Goal: Find specific page/section: Find specific page/section

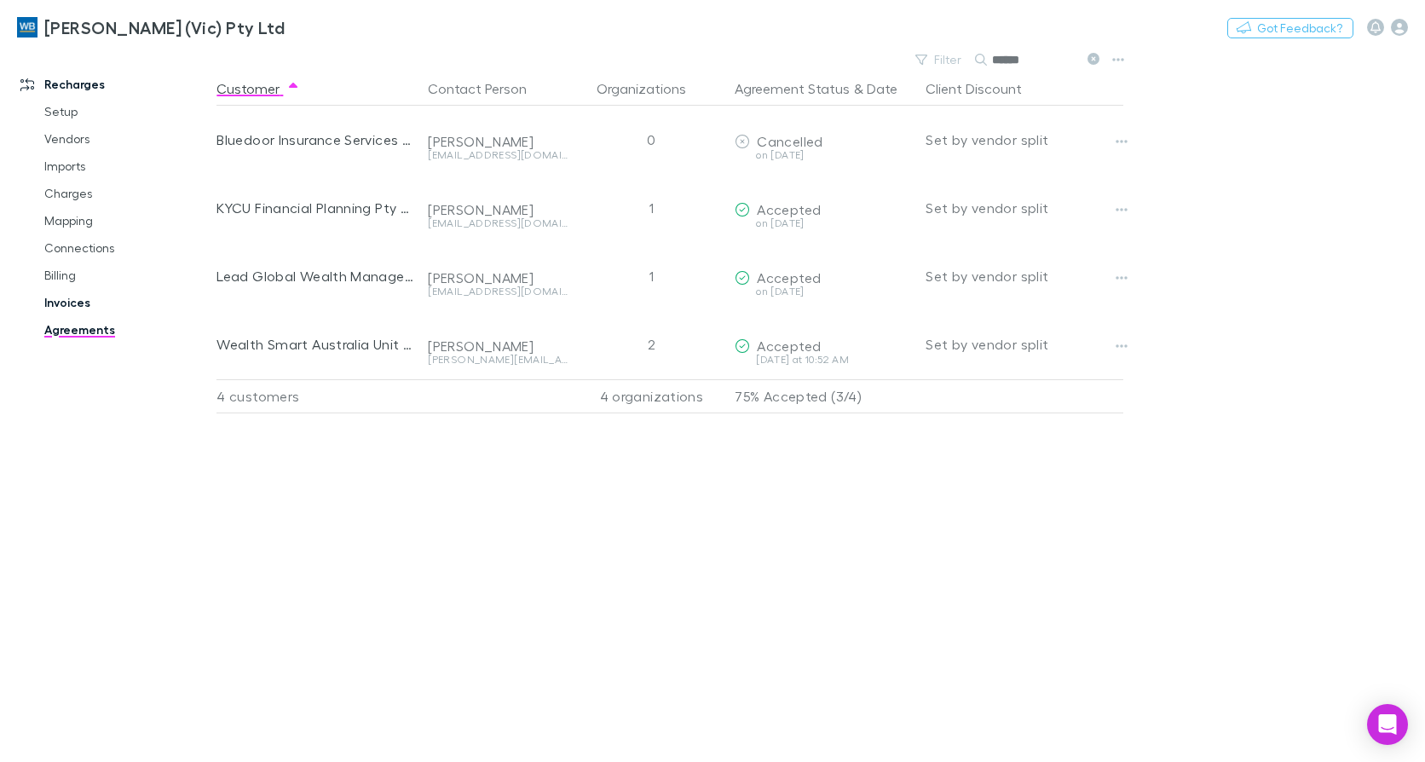
click at [75, 301] on link "Invoices" at bounding box center [126, 302] width 199 height 27
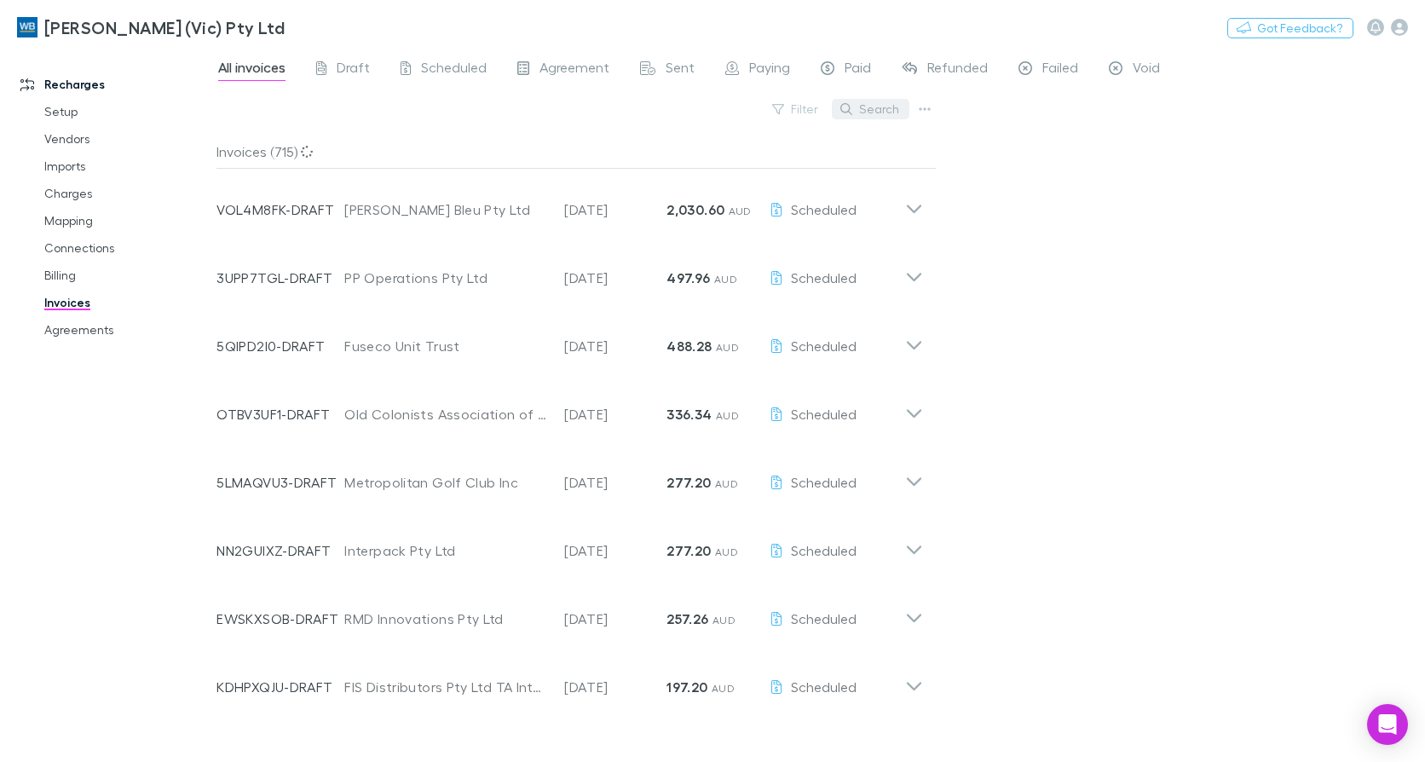
click at [893, 108] on button "Search" at bounding box center [871, 109] width 78 height 20
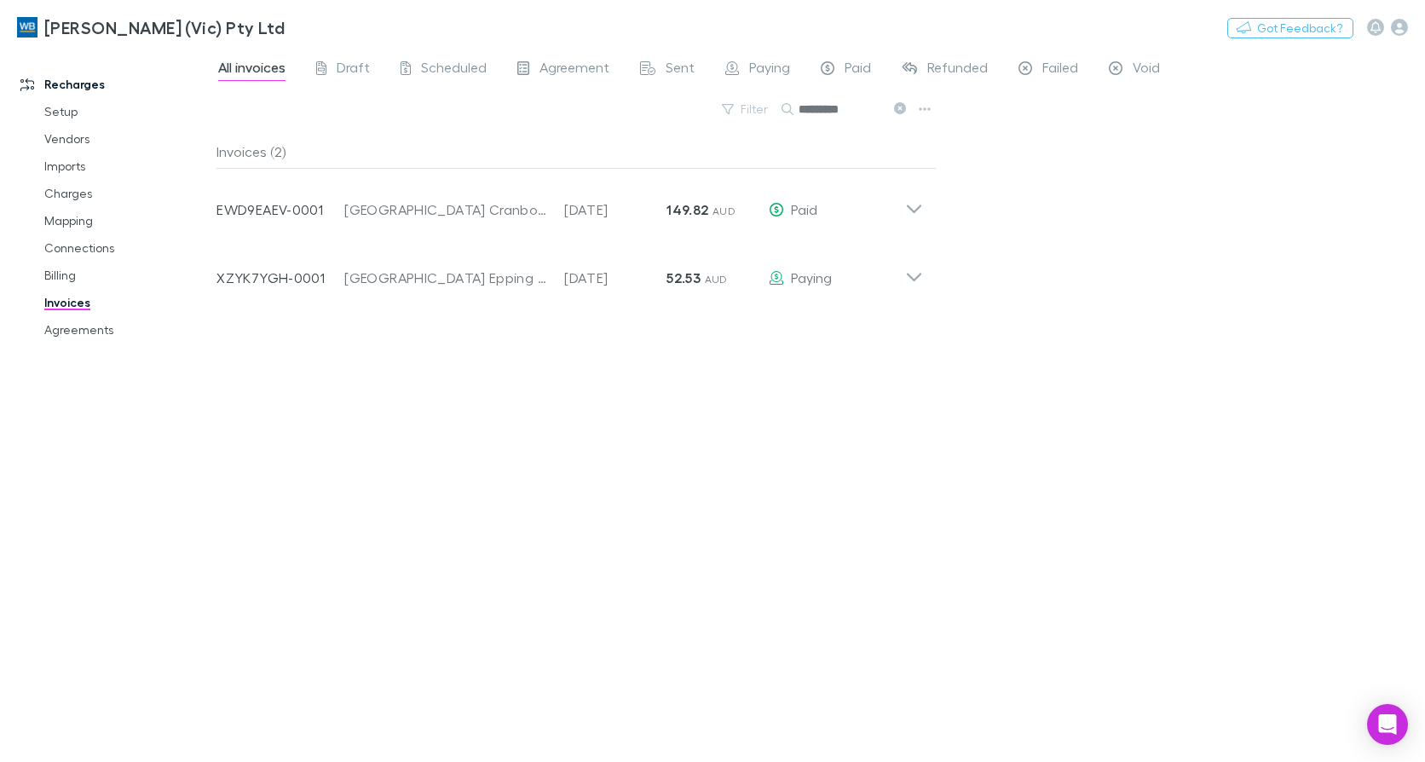
type input "*********"
